Goal: Check status: Check status

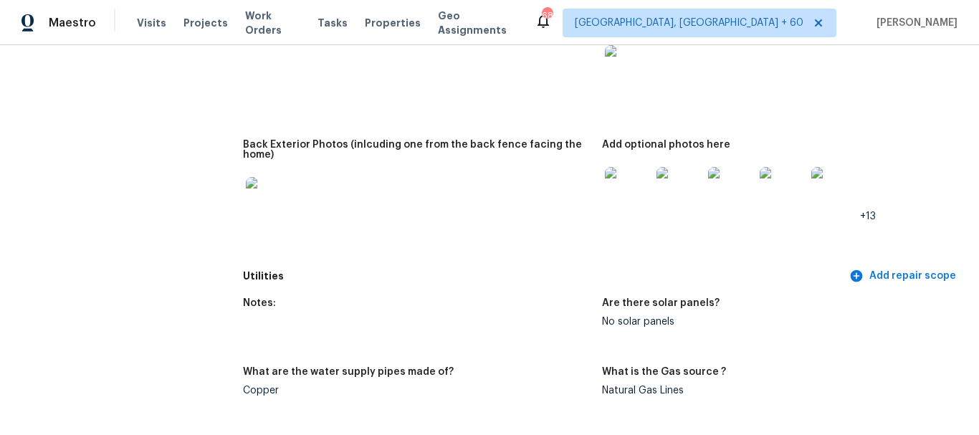
scroll to position [717, 0]
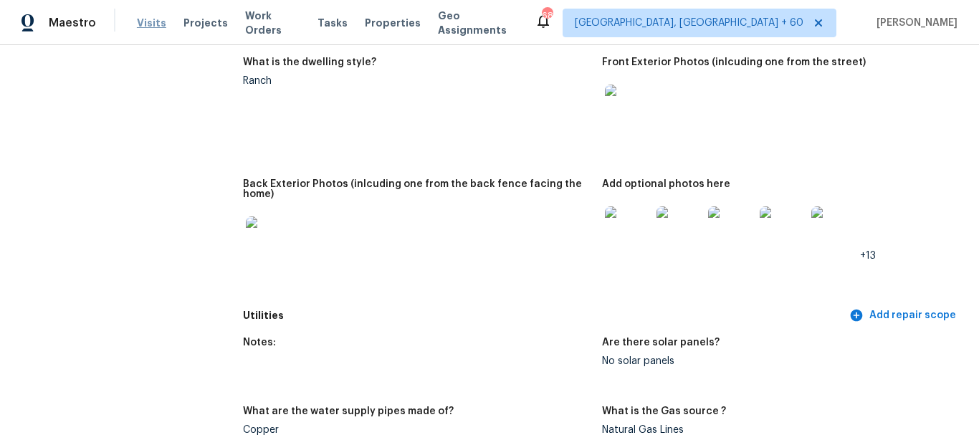
click at [142, 19] on span "Visits" at bounding box center [151, 23] width 29 height 14
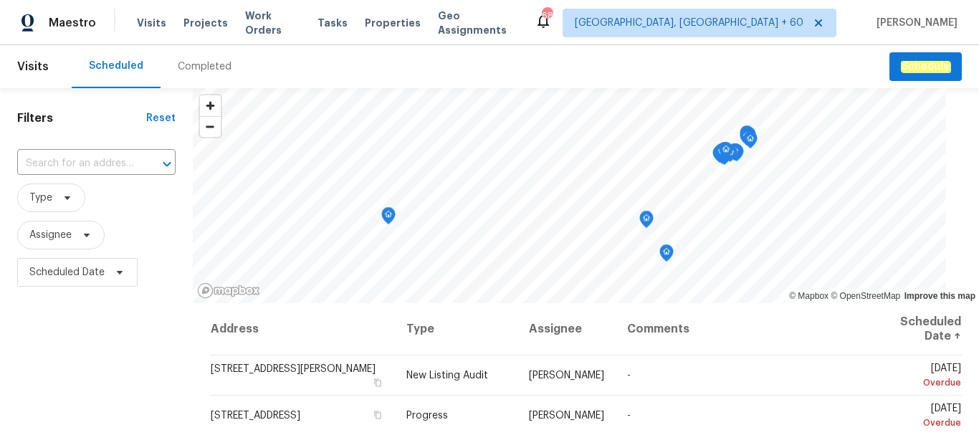
click at [186, 69] on div "Completed" at bounding box center [205, 66] width 54 height 14
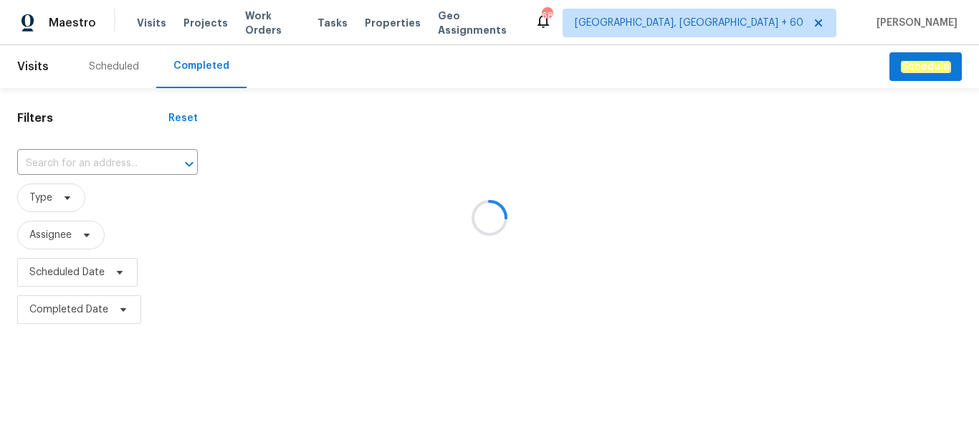
click at [113, 156] on div at bounding box center [489, 217] width 979 height 435
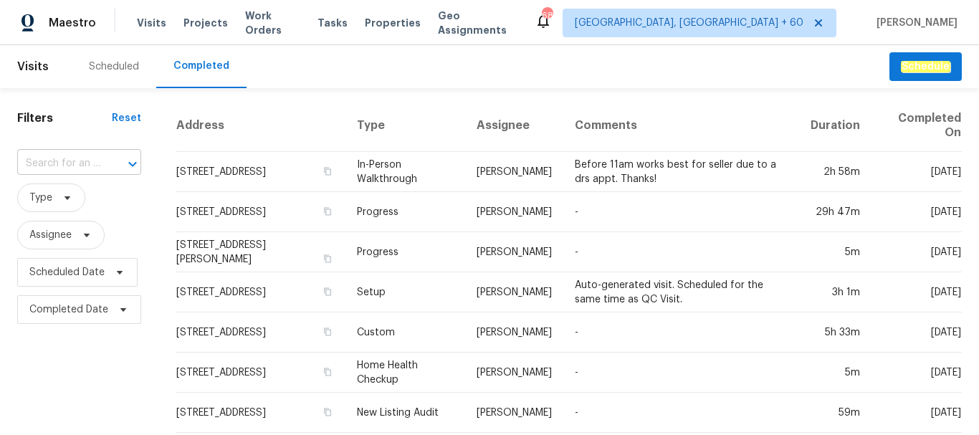
click at [99, 160] on input "text" at bounding box center [59, 164] width 84 height 22
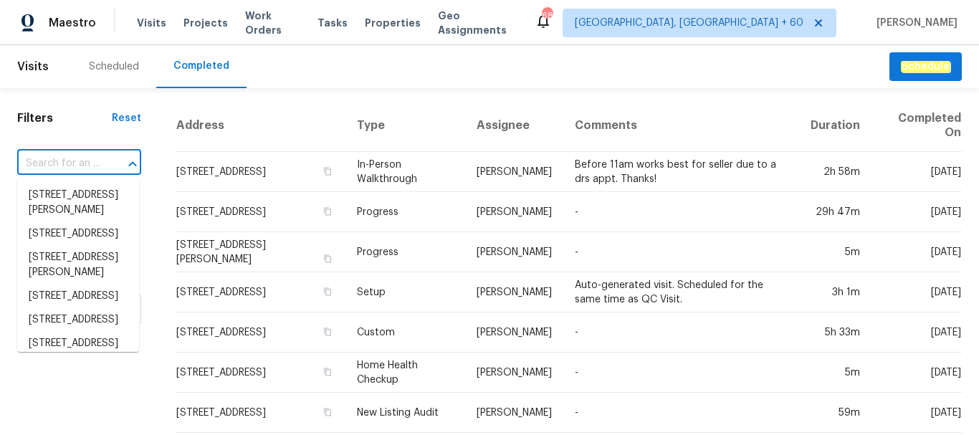
paste input "[STREET_ADDRESS]"
type input "[STREET_ADDRESS]"
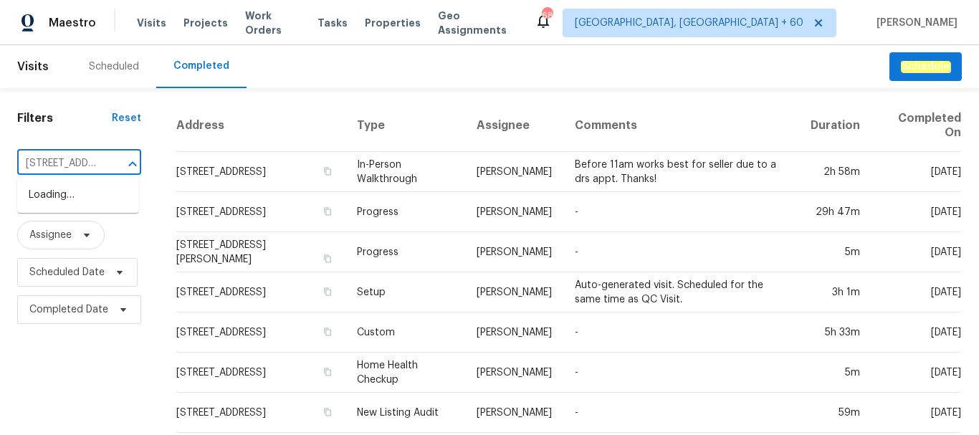
scroll to position [0, 115]
click at [85, 204] on li "[STREET_ADDRESS]" at bounding box center [78, 195] width 122 height 24
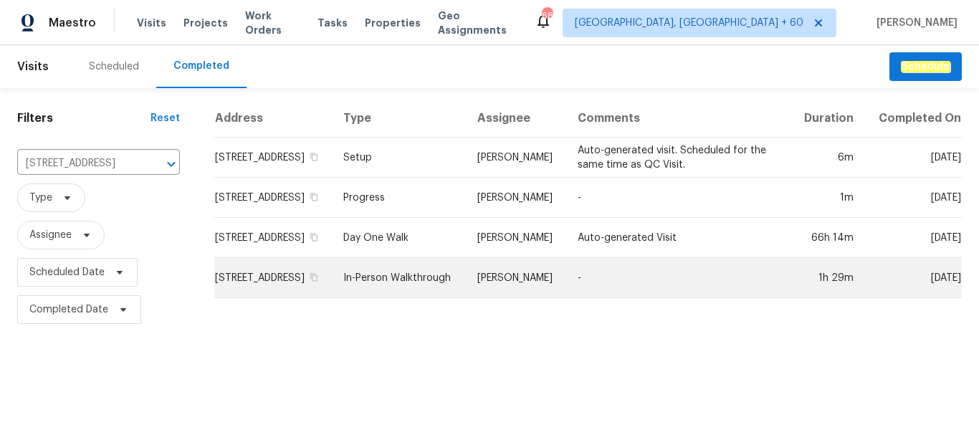
click at [377, 298] on td "In-Person Walkthrough" at bounding box center [399, 278] width 134 height 40
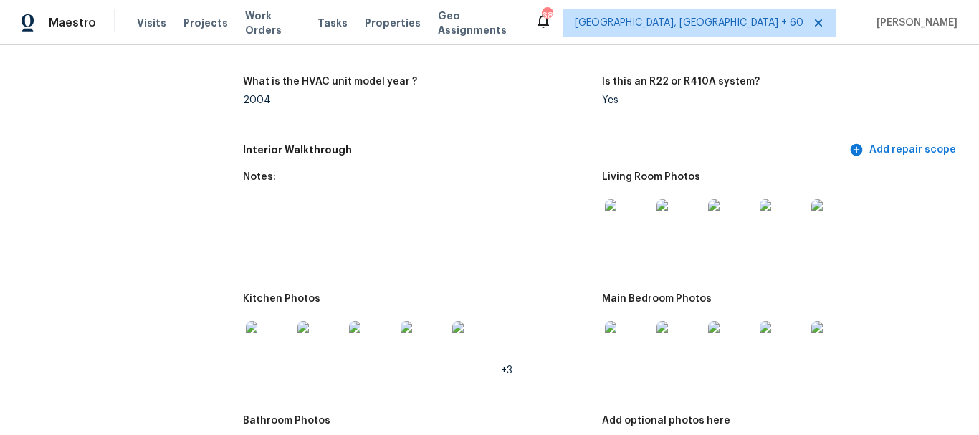
scroll to position [1792, 0]
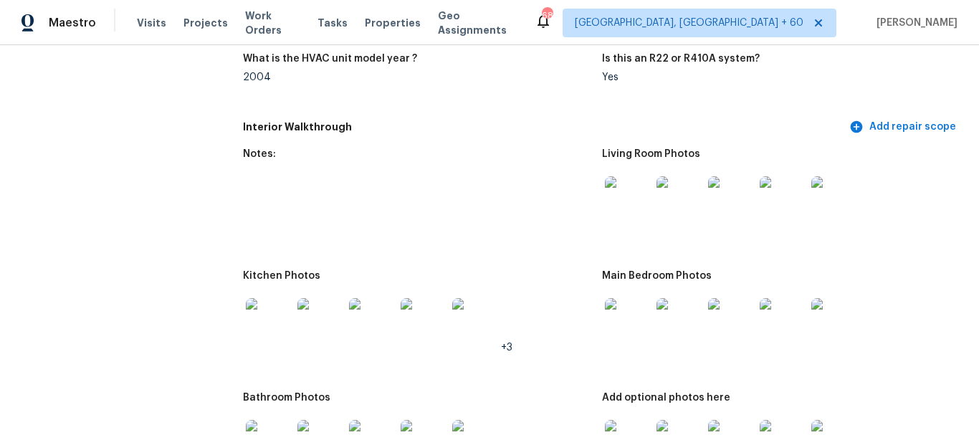
click at [617, 323] on img at bounding box center [628, 321] width 46 height 46
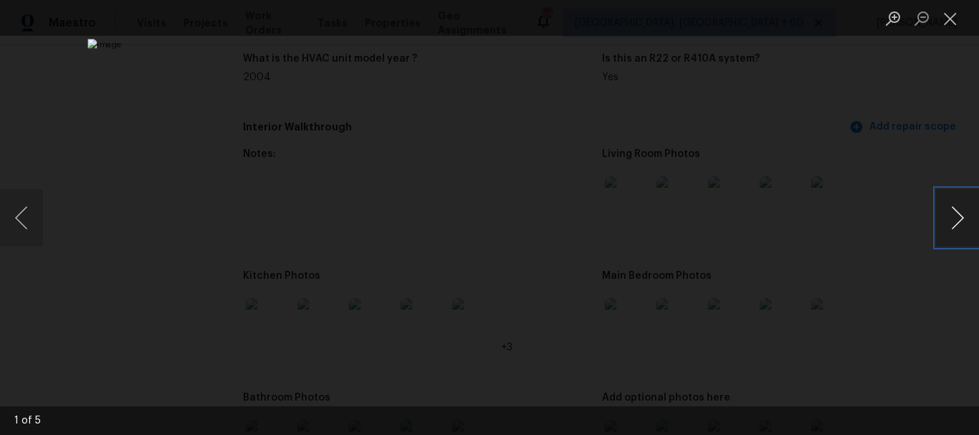
click at [959, 209] on button "Next image" at bounding box center [957, 217] width 43 height 57
click at [32, 219] on button "Previous image" at bounding box center [21, 217] width 43 height 57
click at [952, 214] on button "Next image" at bounding box center [957, 217] width 43 height 57
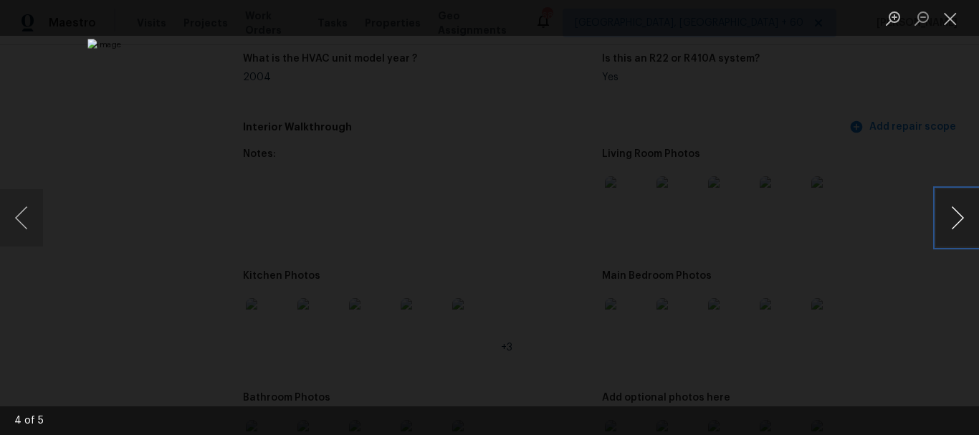
click at [952, 214] on button "Next image" at bounding box center [957, 217] width 43 height 57
click at [941, 204] on button "Next image" at bounding box center [957, 217] width 43 height 57
click at [18, 226] on button "Previous image" at bounding box center [21, 217] width 43 height 57
click at [947, 207] on button "Next image" at bounding box center [957, 217] width 43 height 57
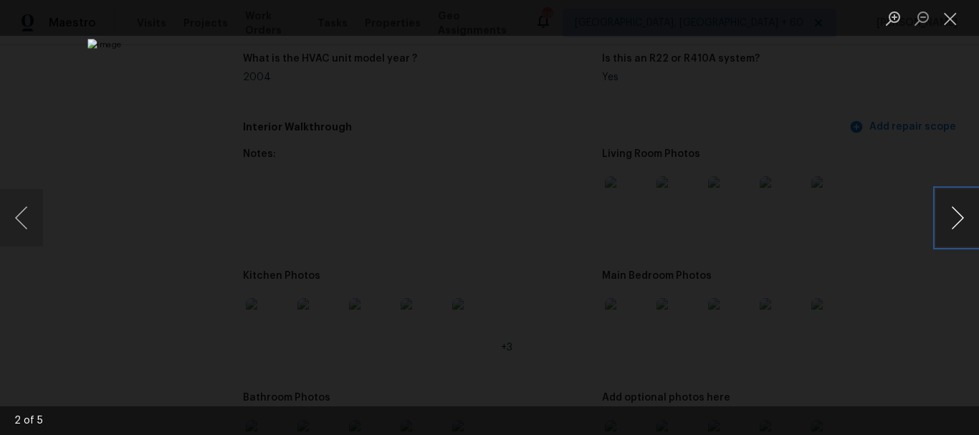
click at [947, 207] on button "Next image" at bounding box center [957, 217] width 43 height 57
click at [952, 19] on button "Close lightbox" at bounding box center [950, 18] width 29 height 25
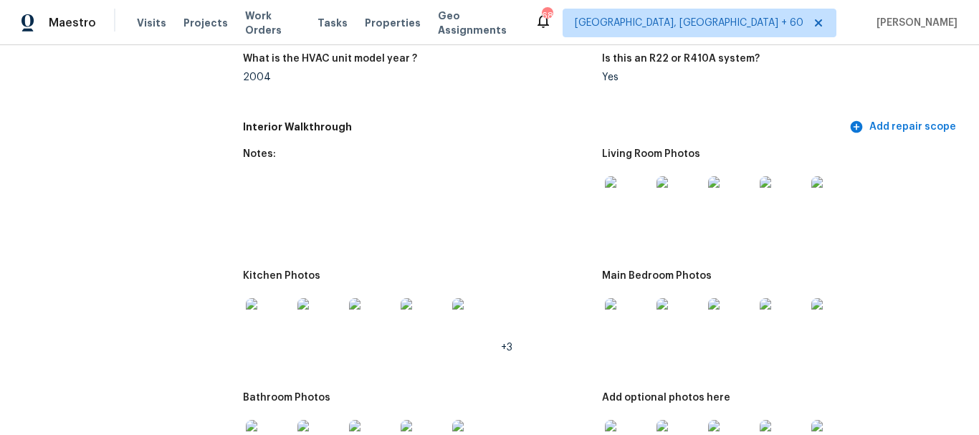
scroll to position [1648, 0]
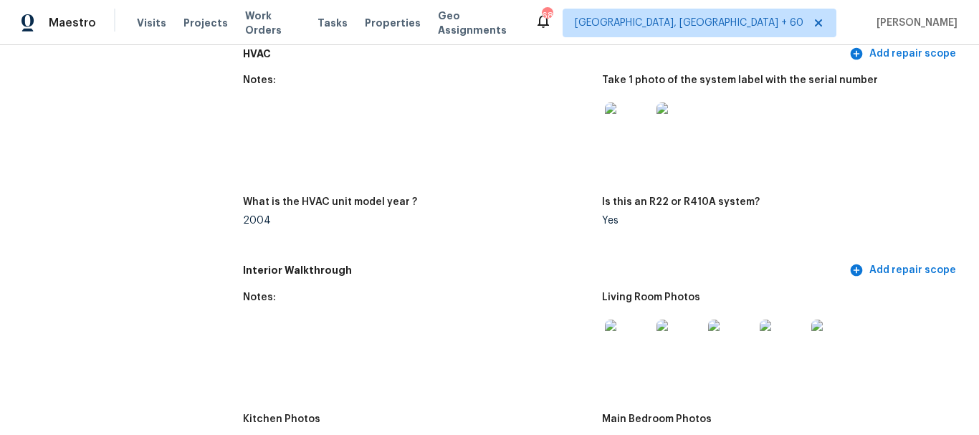
click at [447, 225] on div "2004" at bounding box center [417, 221] width 348 height 10
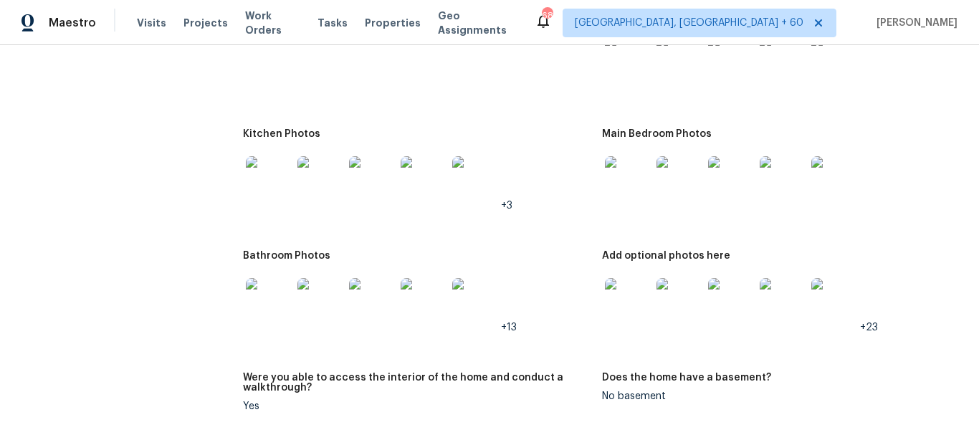
scroll to position [1935, 0]
click at [412, 301] on img at bounding box center [424, 300] width 46 height 46
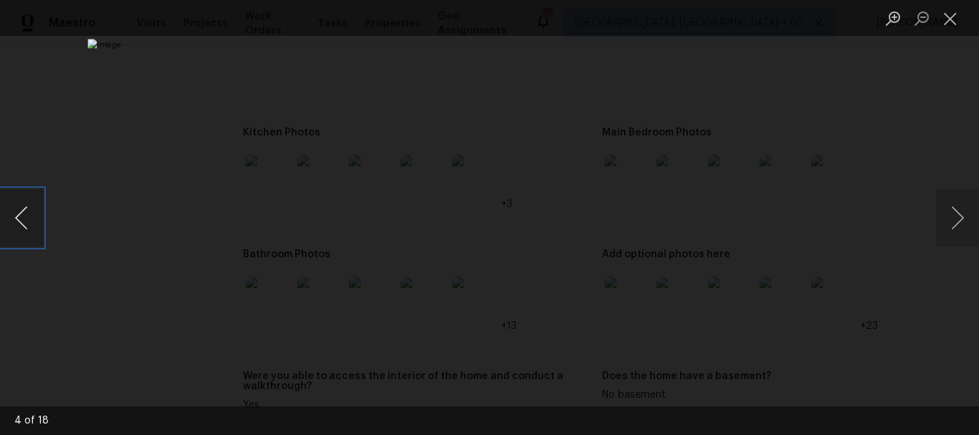
click at [29, 224] on button "Previous image" at bounding box center [21, 217] width 43 height 57
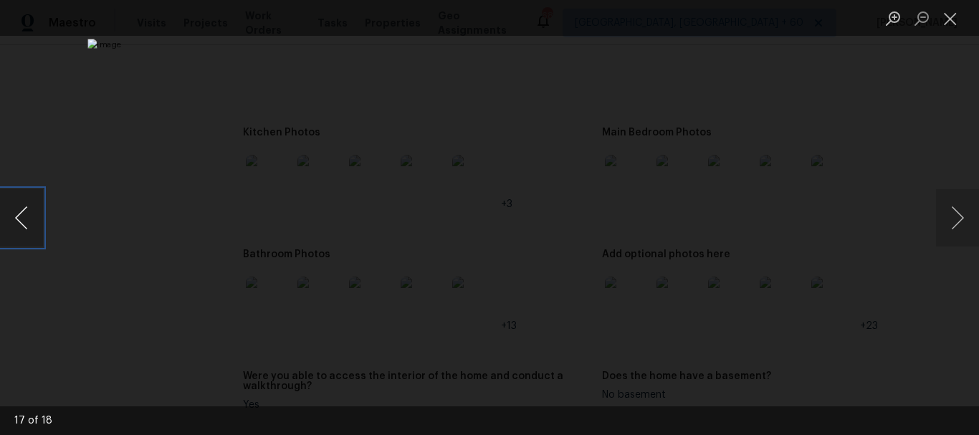
click at [29, 224] on button "Previous image" at bounding box center [21, 217] width 43 height 57
click at [967, 211] on button "Next image" at bounding box center [957, 217] width 43 height 57
click at [955, 27] on button "Close lightbox" at bounding box center [950, 18] width 29 height 25
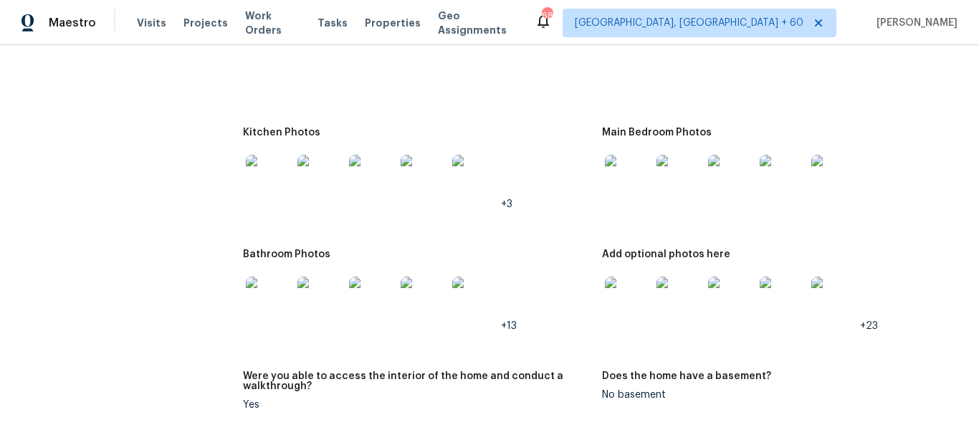
click at [624, 292] on img at bounding box center [628, 300] width 46 height 46
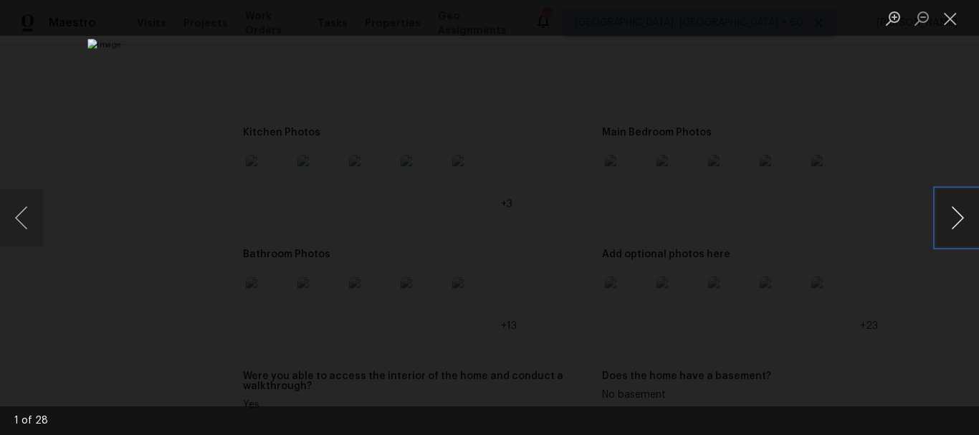
click at [955, 219] on button "Next image" at bounding box center [957, 217] width 43 height 57
click at [952, 16] on button "Close lightbox" at bounding box center [950, 18] width 29 height 25
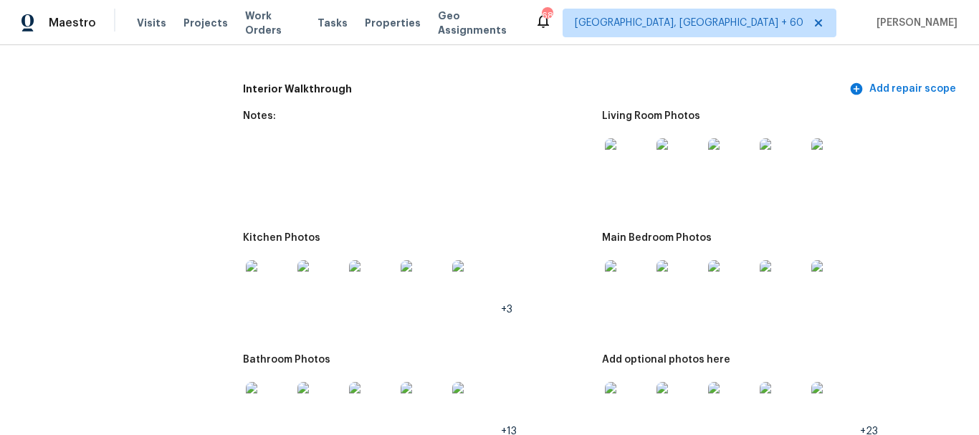
scroll to position [1792, 0]
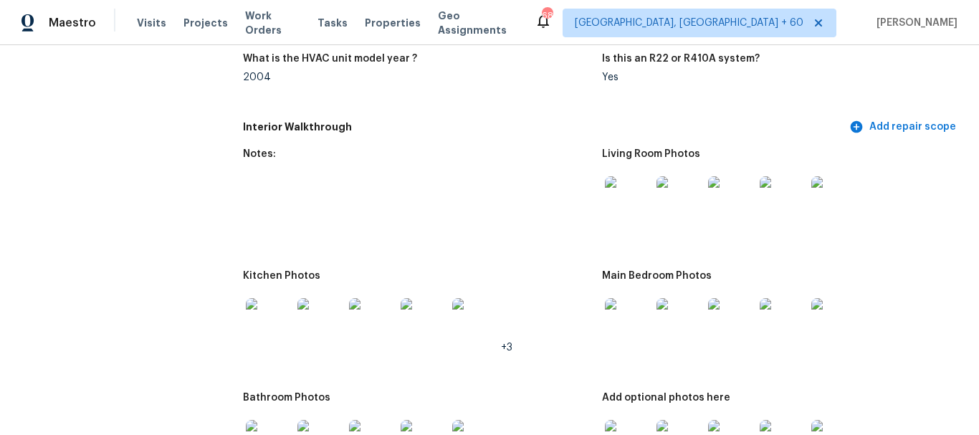
click at [642, 325] on img at bounding box center [628, 321] width 46 height 46
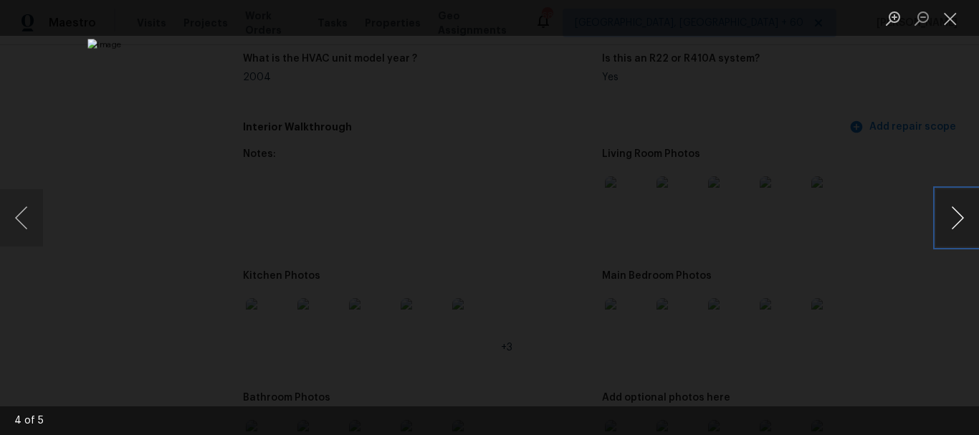
click at [955, 221] on button "Next image" at bounding box center [957, 217] width 43 height 57
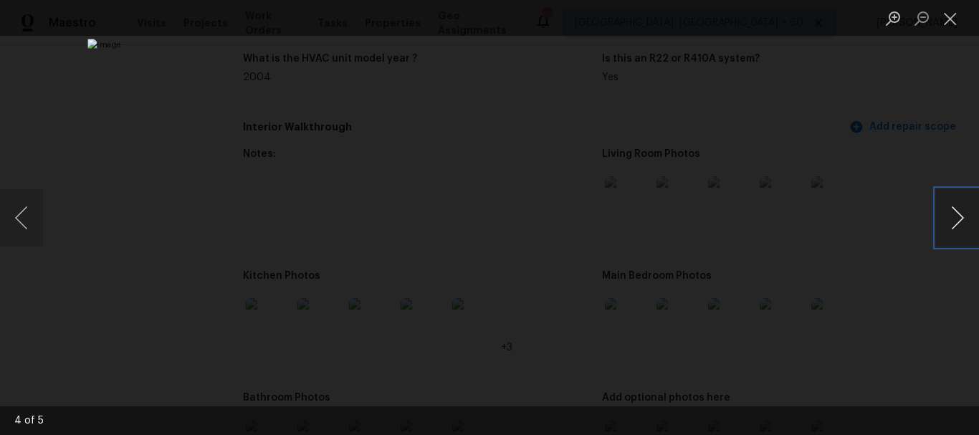
click at [955, 221] on button "Next image" at bounding box center [957, 217] width 43 height 57
click at [963, 204] on button "Next image" at bounding box center [957, 217] width 43 height 57
click at [953, 22] on button "Close lightbox" at bounding box center [950, 18] width 29 height 25
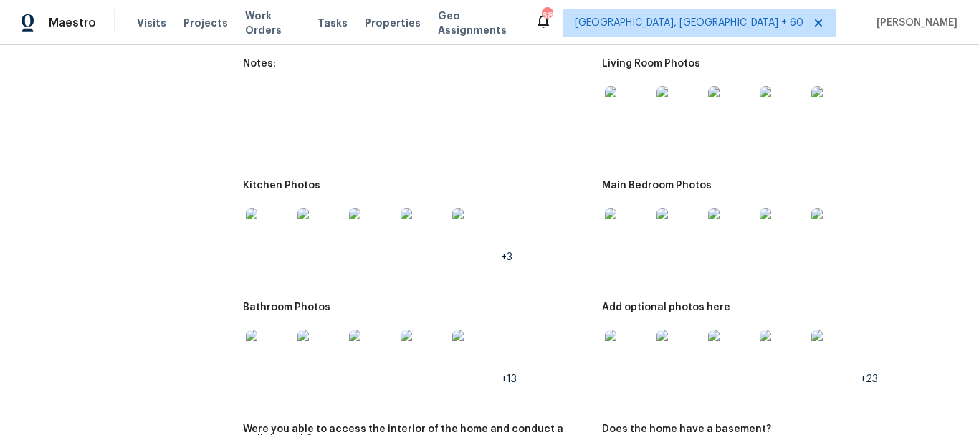
scroll to position [2007, 0]
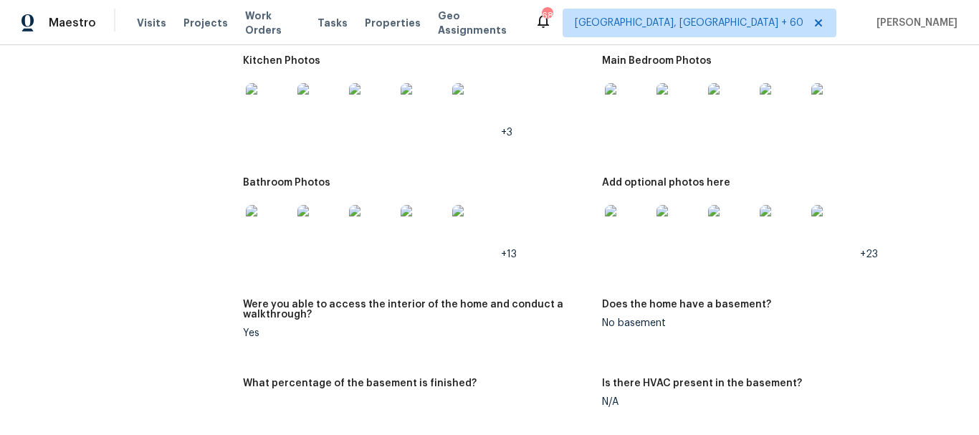
click at [265, 226] on img at bounding box center [269, 228] width 46 height 46
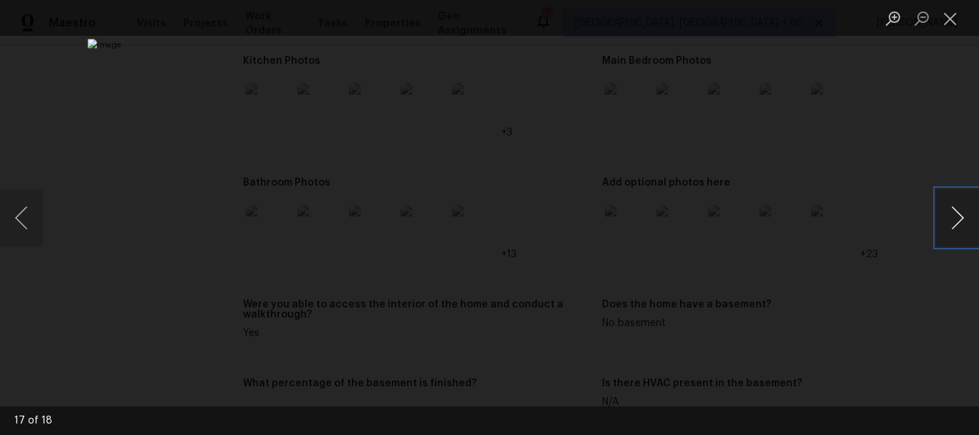
click at [959, 219] on button "Next image" at bounding box center [957, 217] width 43 height 57
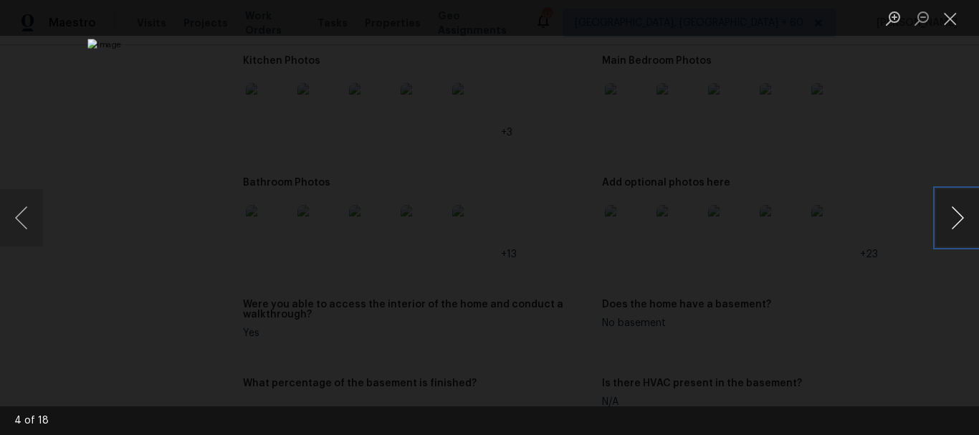
click at [959, 219] on button "Next image" at bounding box center [957, 217] width 43 height 57
click at [964, 216] on button "Next image" at bounding box center [957, 217] width 43 height 57
click at [955, 24] on button "Close lightbox" at bounding box center [950, 18] width 29 height 25
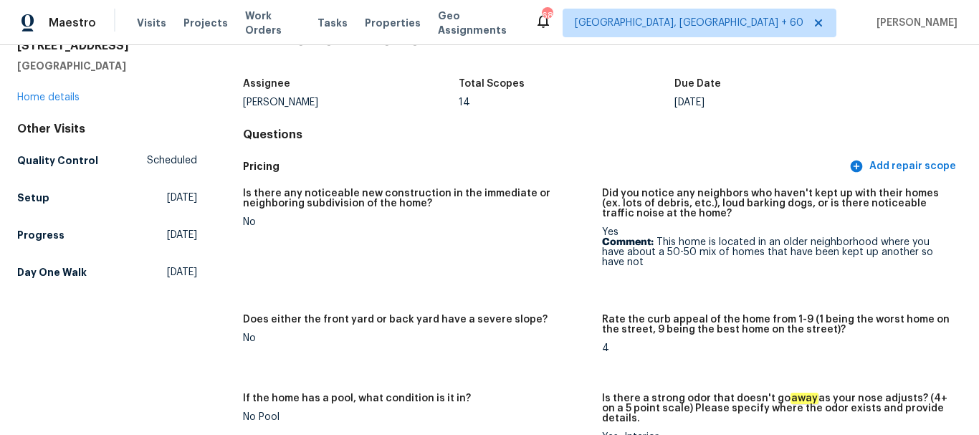
scroll to position [0, 0]
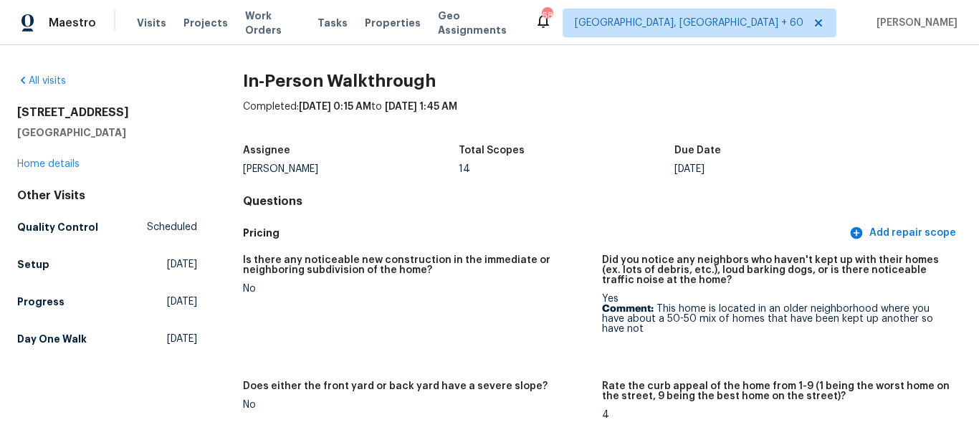
click at [596, 177] on div "Assignee [PERSON_NAME] Total Scopes 14 Due Date [DATE]" at bounding box center [602, 160] width 719 height 46
click at [587, 181] on div "Assignee [PERSON_NAME] Total Scopes 14 Due Date [DATE]" at bounding box center [602, 160] width 719 height 46
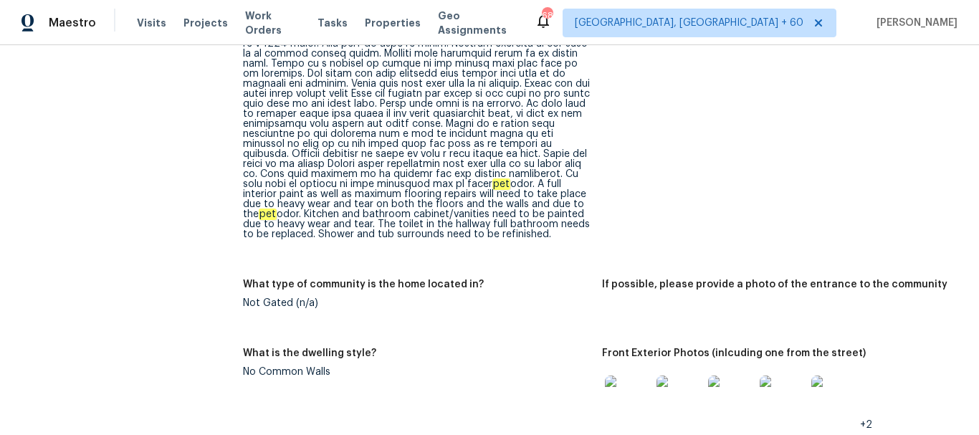
scroll to position [30, 0]
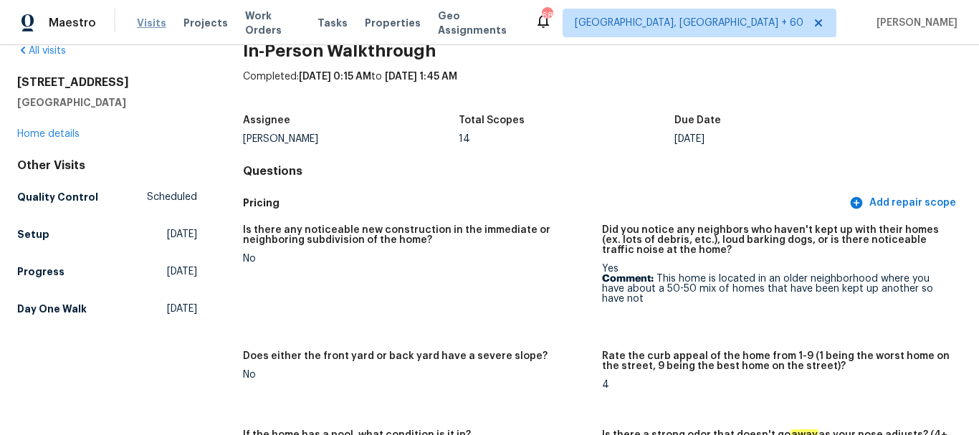
click at [152, 22] on span "Visits" at bounding box center [151, 23] width 29 height 14
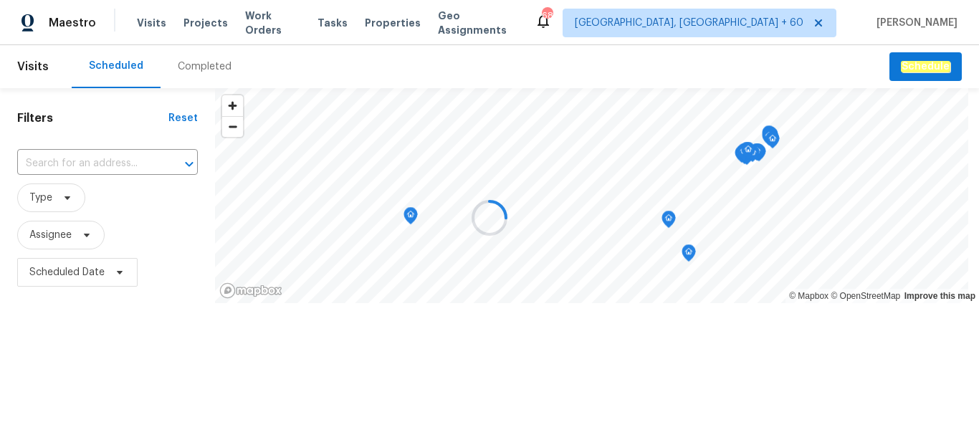
click at [220, 67] on div at bounding box center [489, 217] width 979 height 435
click at [203, 67] on div at bounding box center [489, 217] width 979 height 435
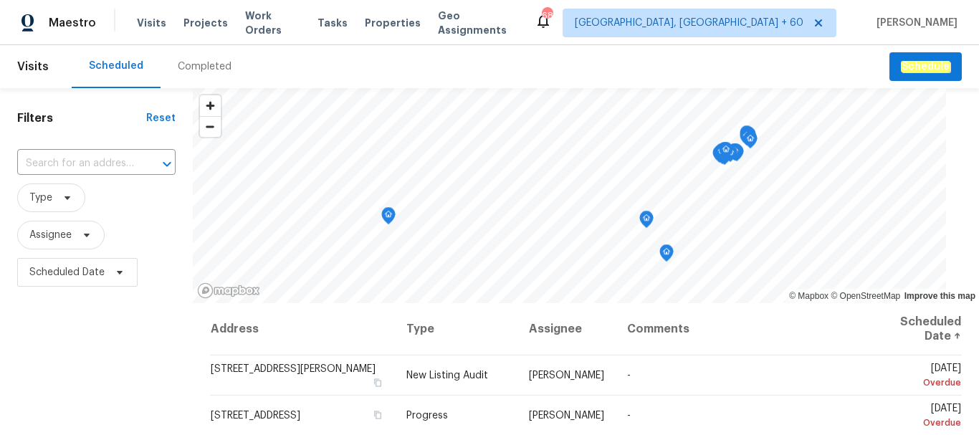
click at [203, 67] on div "Completed" at bounding box center [205, 66] width 54 height 14
